Goal: Find specific page/section

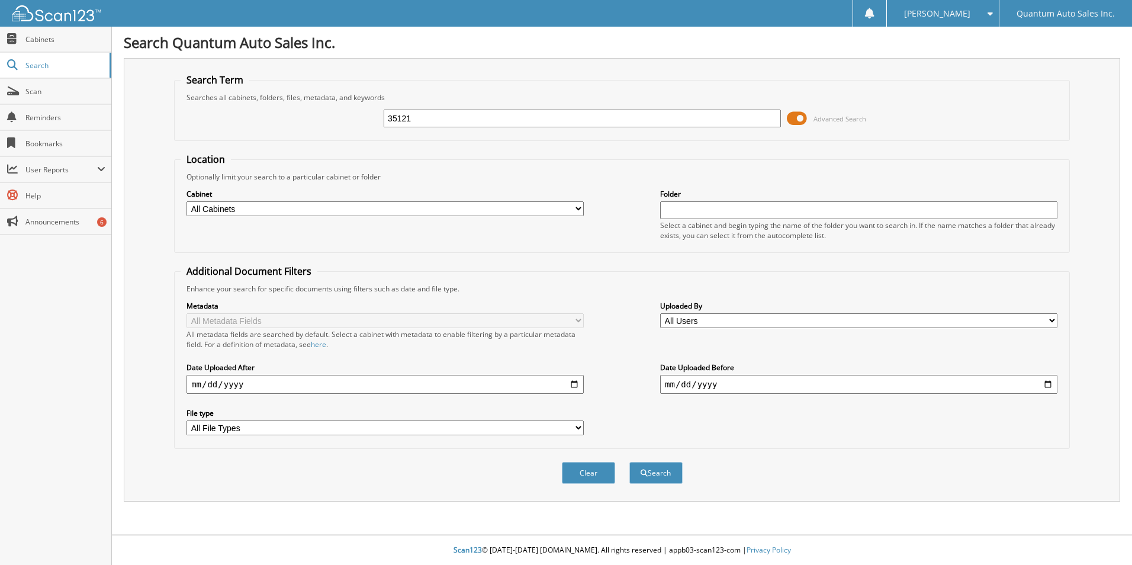
type input "35121"
click at [629, 462] on button "Search" at bounding box center [655, 473] width 53 height 22
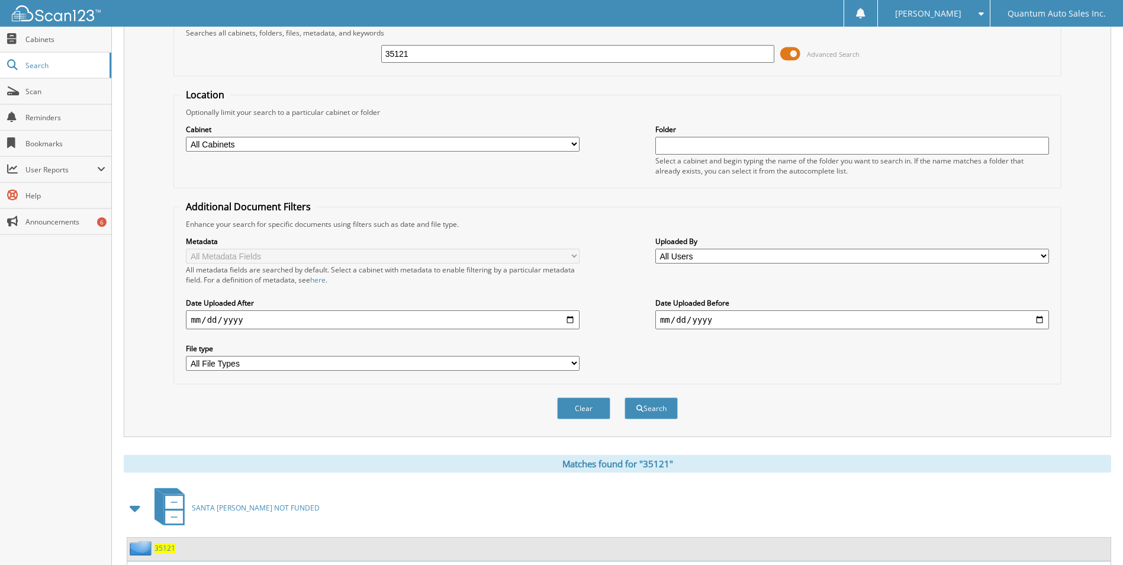
scroll to position [163, 0]
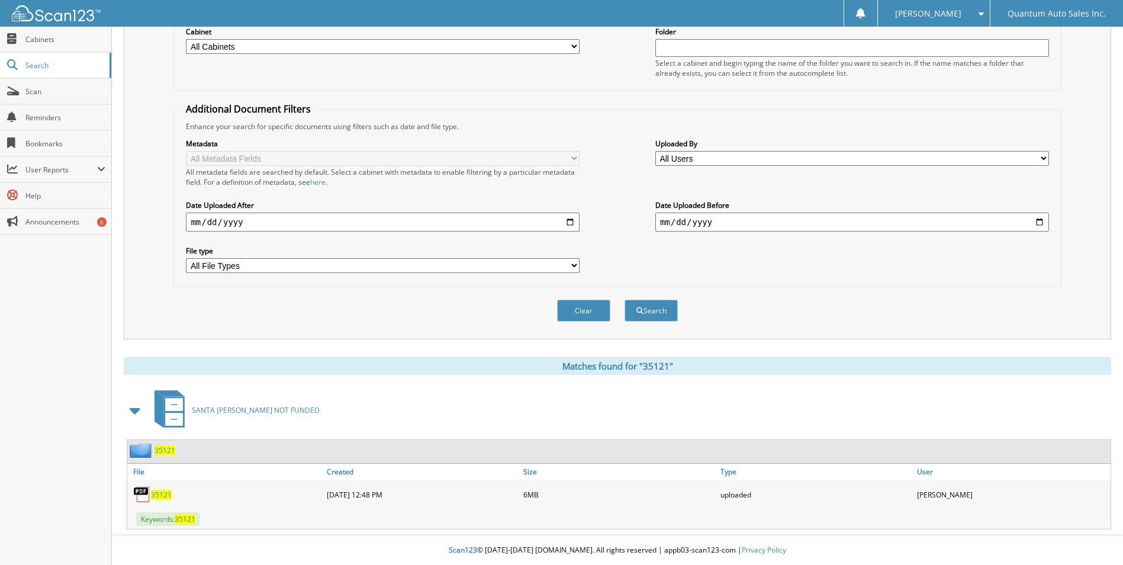
click at [162, 494] on span "35121" at bounding box center [161, 494] width 21 height 10
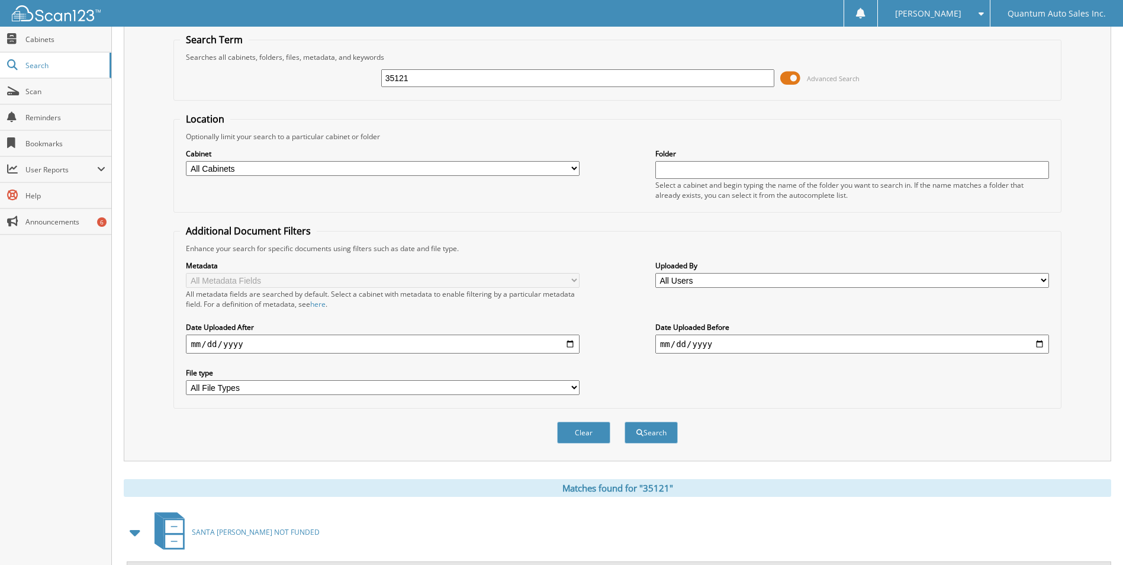
scroll to position [0, 0]
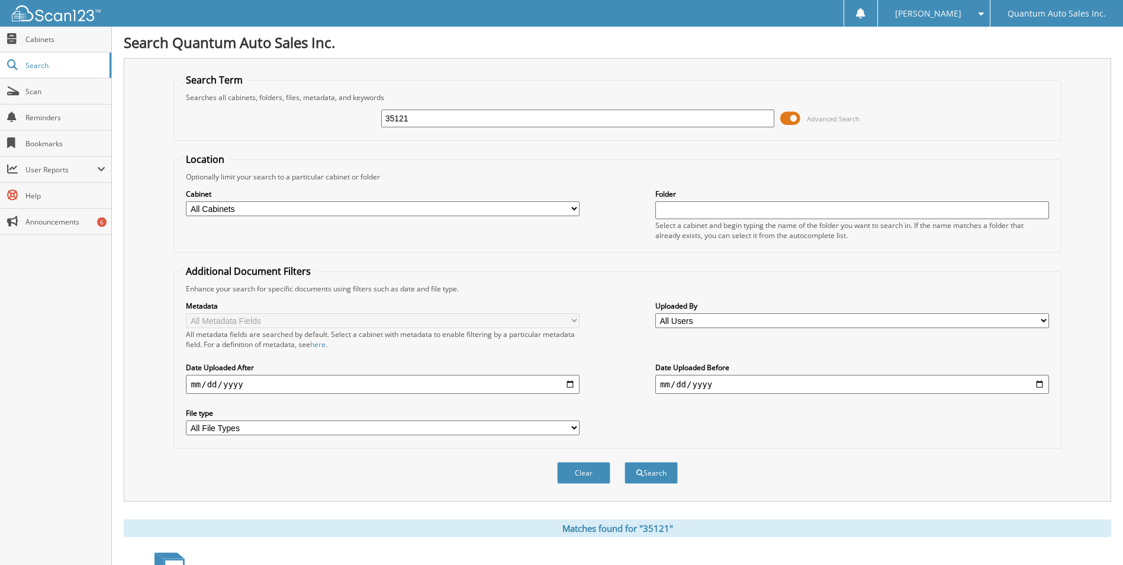
drag, startPoint x: 404, startPoint y: 116, endPoint x: 242, endPoint y: 117, distance: 161.6
click at [250, 117] on div "35121 Advanced Search" at bounding box center [617, 118] width 874 height 32
type input "35092"
click at [624, 462] on button "Search" at bounding box center [650, 473] width 53 height 22
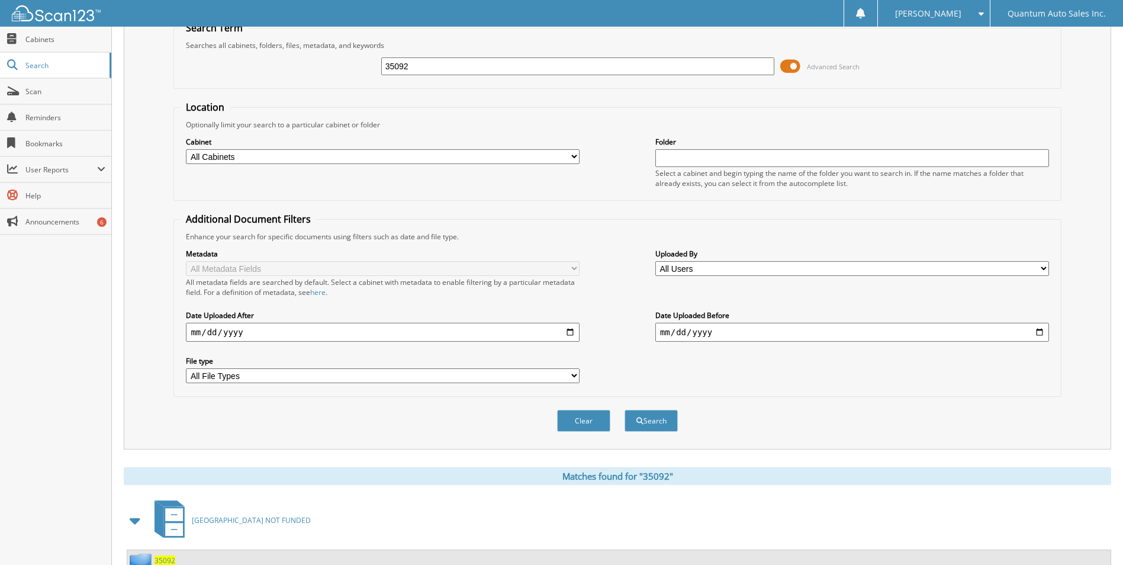
scroll to position [163, 0]
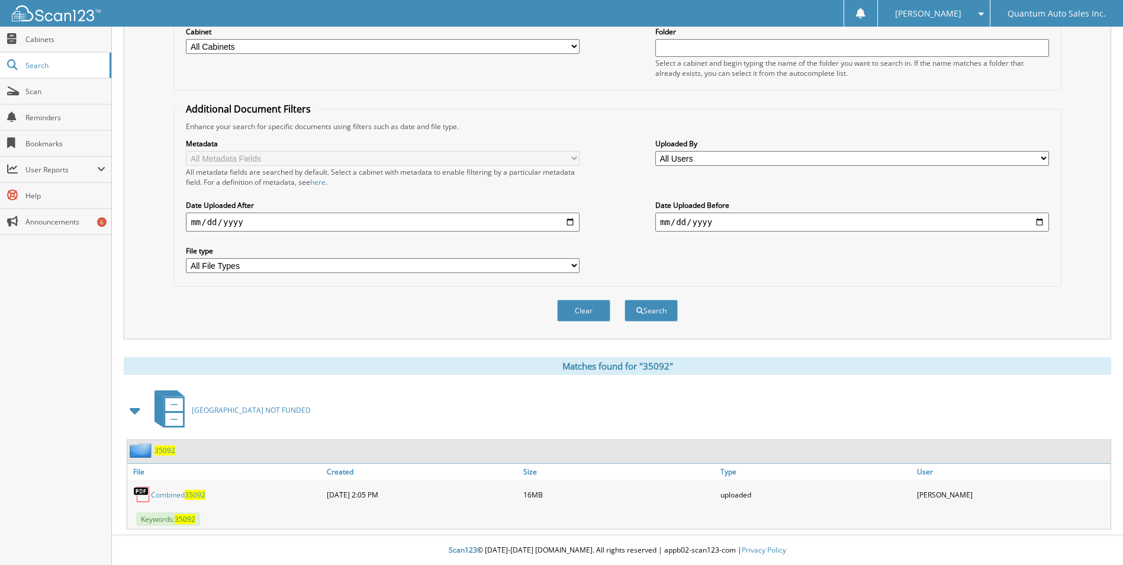
click at [175, 492] on link "Combined 35092" at bounding box center [178, 494] width 54 height 10
